Goal: Task Accomplishment & Management: Manage account settings

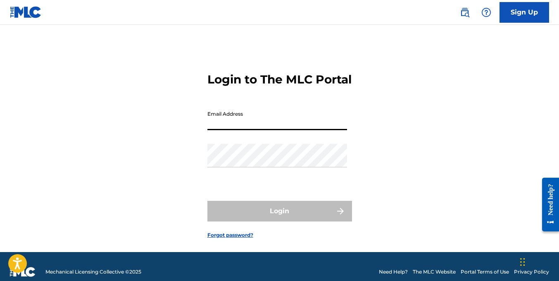
click at [282, 130] on input "Email Address" at bounding box center [277, 119] width 140 height 24
type input "rsharpjr@ihmllc.biz"
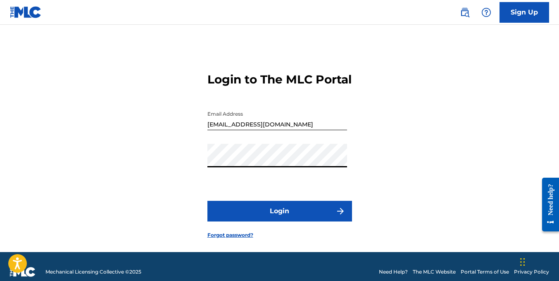
click at [286, 222] on button "Login" at bounding box center [279, 211] width 145 height 21
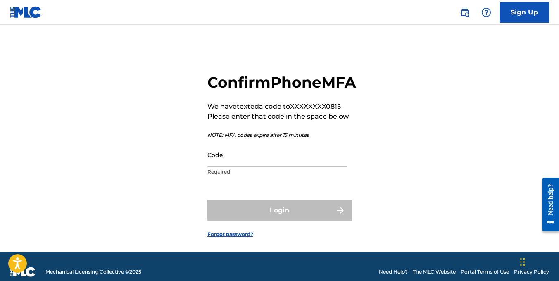
click at [408, 13] on img at bounding box center [465, 12] width 10 height 10
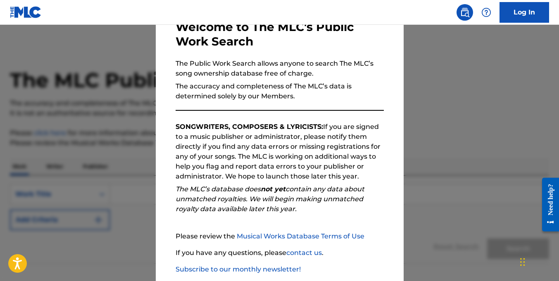
scroll to position [97, 0]
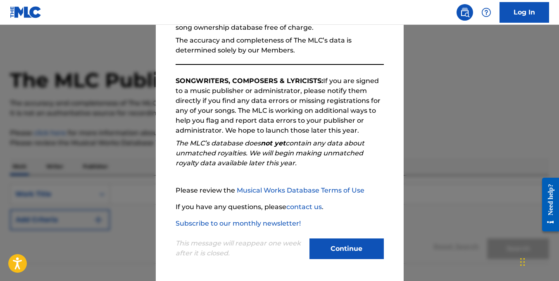
click at [343, 245] on button "Continue" at bounding box center [347, 248] width 74 height 21
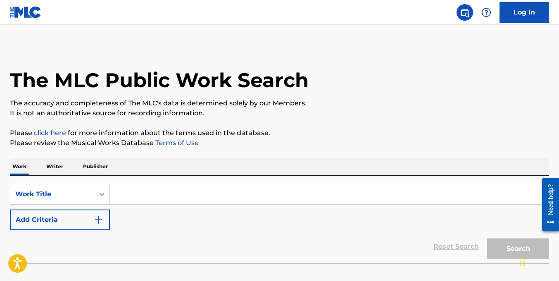
click at [408, 14] on link "Log In" at bounding box center [525, 12] width 50 height 21
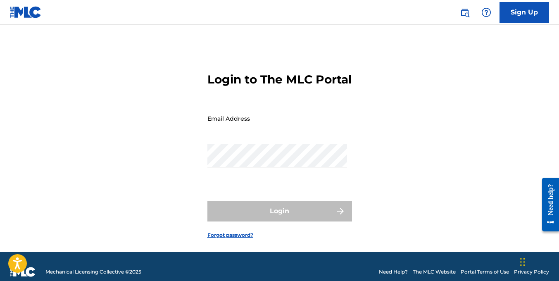
click at [226, 130] on input "Email Address" at bounding box center [277, 119] width 140 height 24
type input "rsharpjr@ihmllc.biz"
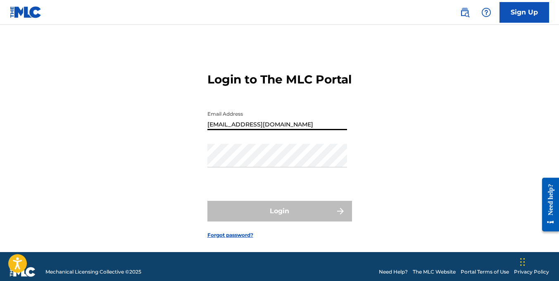
click at [273, 181] on div "Password" at bounding box center [277, 162] width 140 height 37
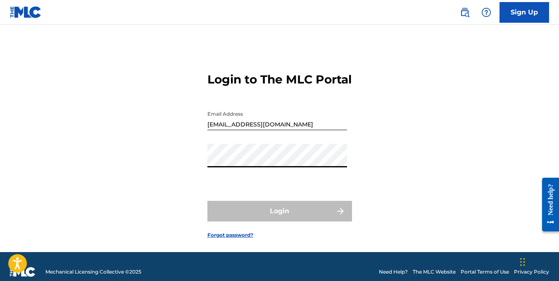
click at [267, 130] on input "rsharpjr@ihmllc.biz" at bounding box center [277, 119] width 140 height 24
click at [27, 19] on link at bounding box center [26, 12] width 32 height 24
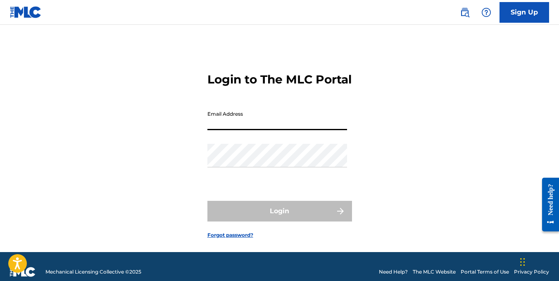
click at [244, 125] on input "Email Address" at bounding box center [277, 119] width 140 height 24
type input "rsharpjr@ihmllc.biz"
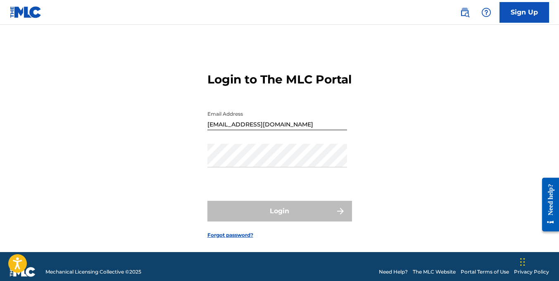
click at [244, 181] on div "Password" at bounding box center [277, 162] width 140 height 37
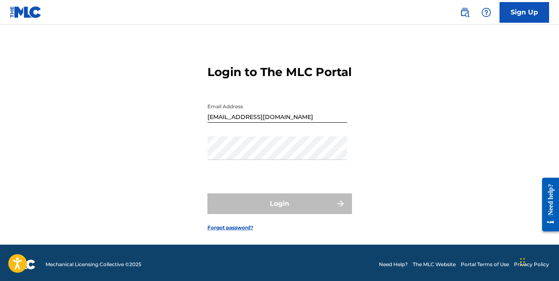
scroll to position [25, 0]
